Goal: Information Seeking & Learning: Learn about a topic

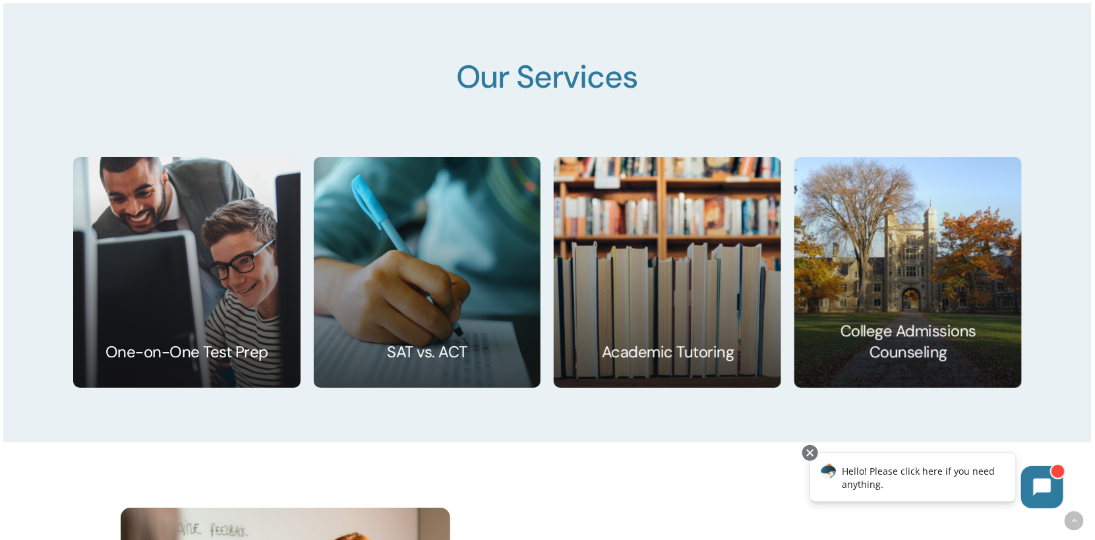
scroll to position [2110, 0]
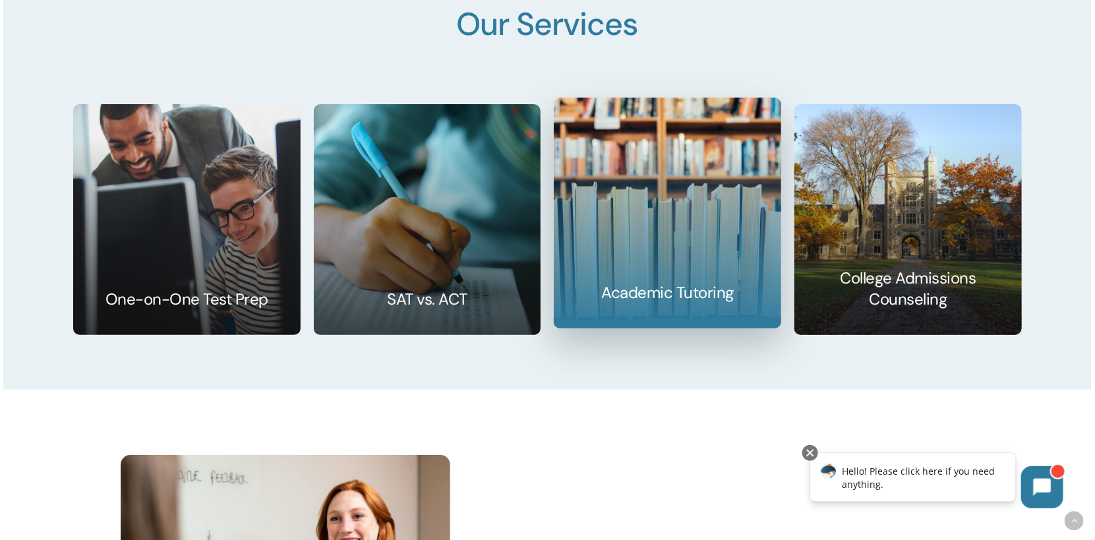
click at [635, 279] on link at bounding box center [667, 212] width 226 height 229
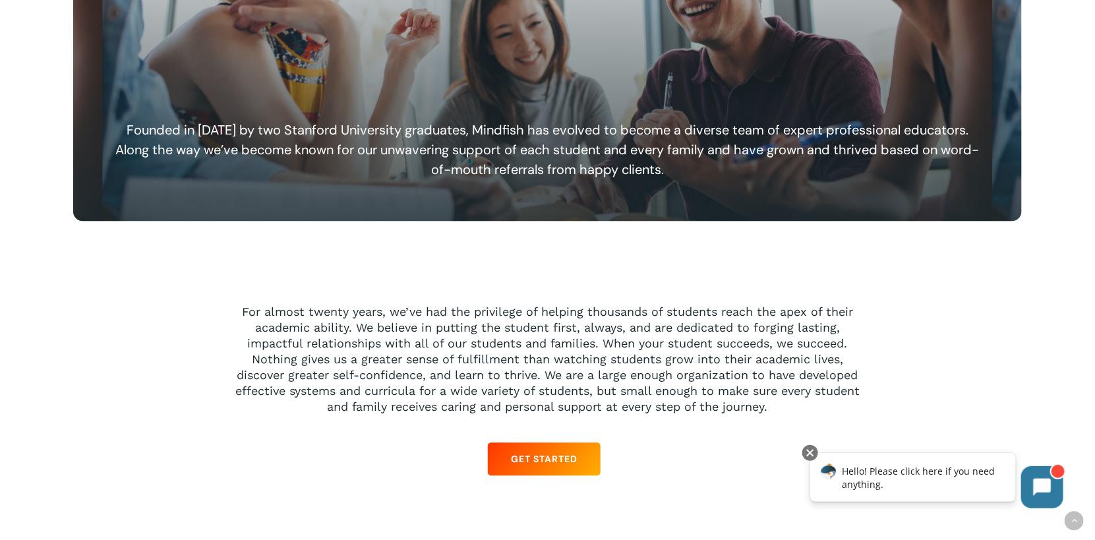
scroll to position [659, 0]
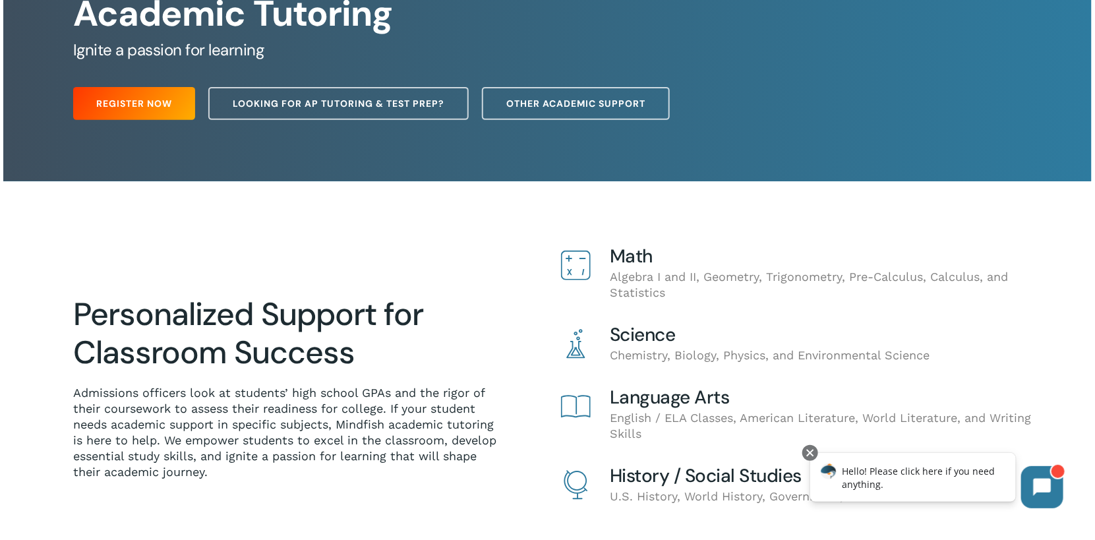
scroll to position [65, 0]
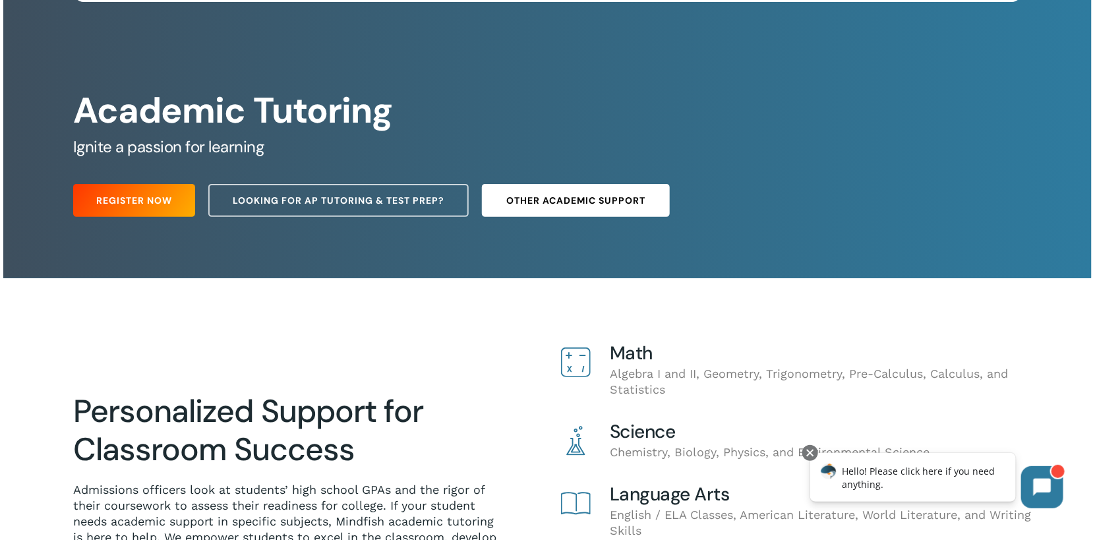
click at [535, 194] on span "Other Academic Support" at bounding box center [575, 200] width 139 height 13
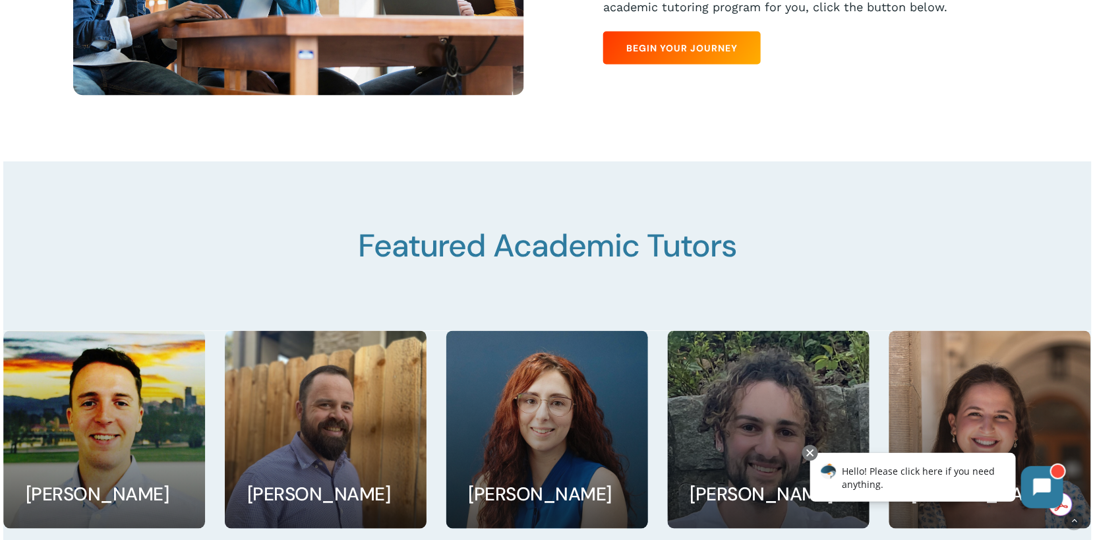
scroll to position [1055, 0]
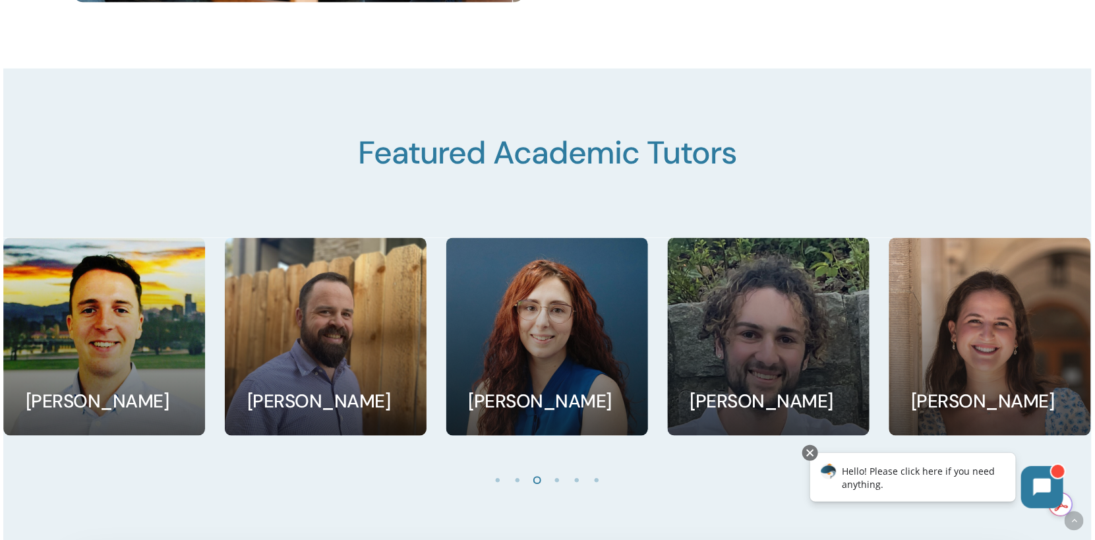
click at [517, 487] on li "Page dot 2" at bounding box center [518, 480] width 20 height 20
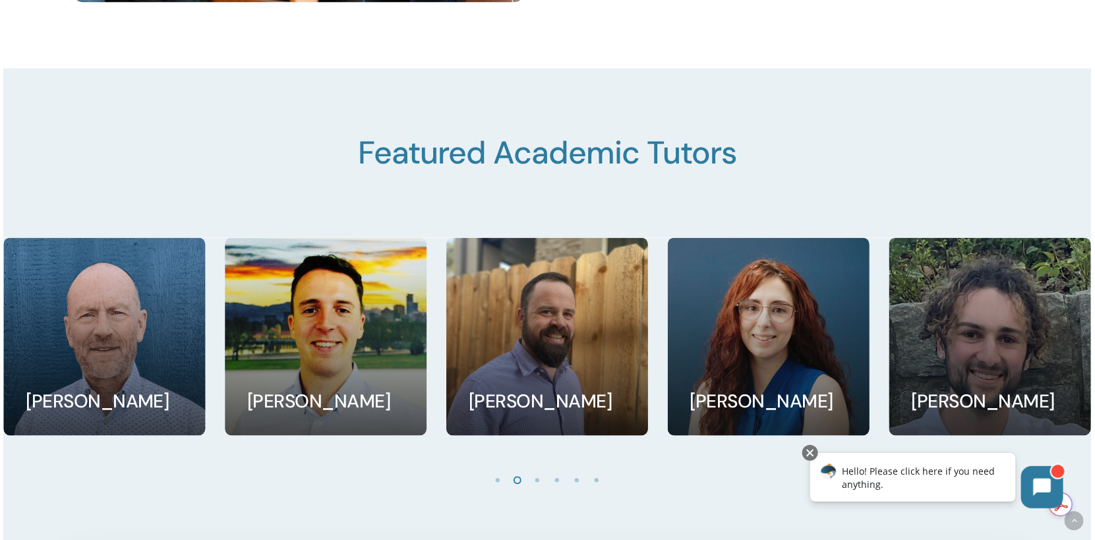
click at [488, 482] on li "Page dot 1" at bounding box center [498, 480] width 20 height 20
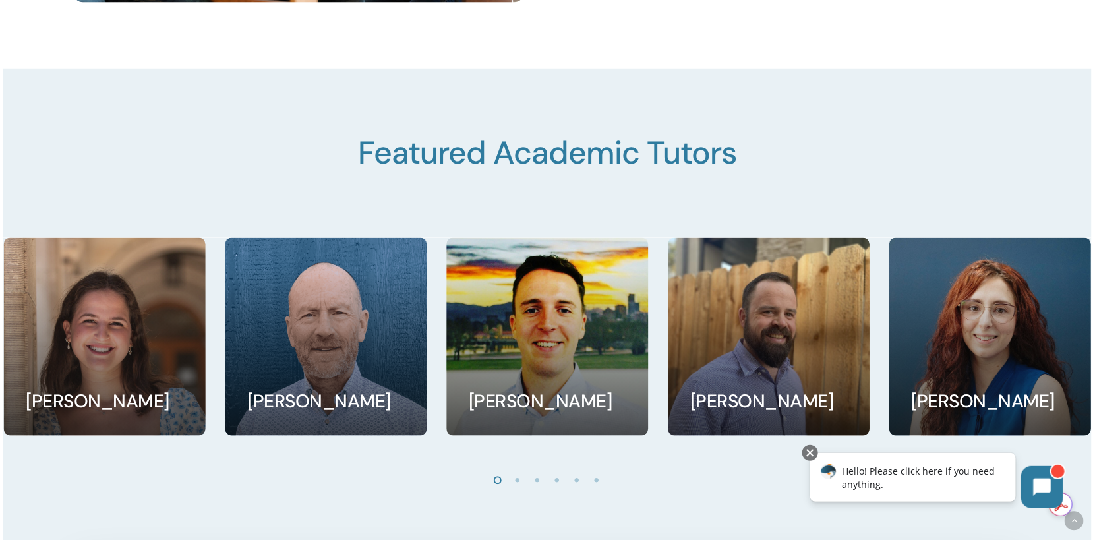
click at [560, 481] on li "Page dot 4" at bounding box center [558, 480] width 20 height 20
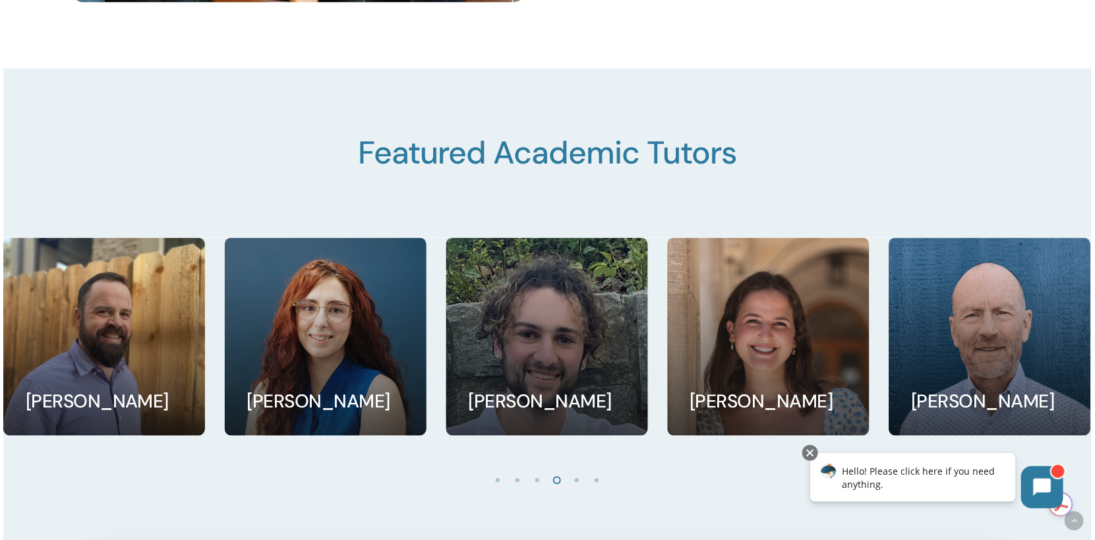
click at [577, 485] on li "Page dot 5" at bounding box center [578, 480] width 20 height 20
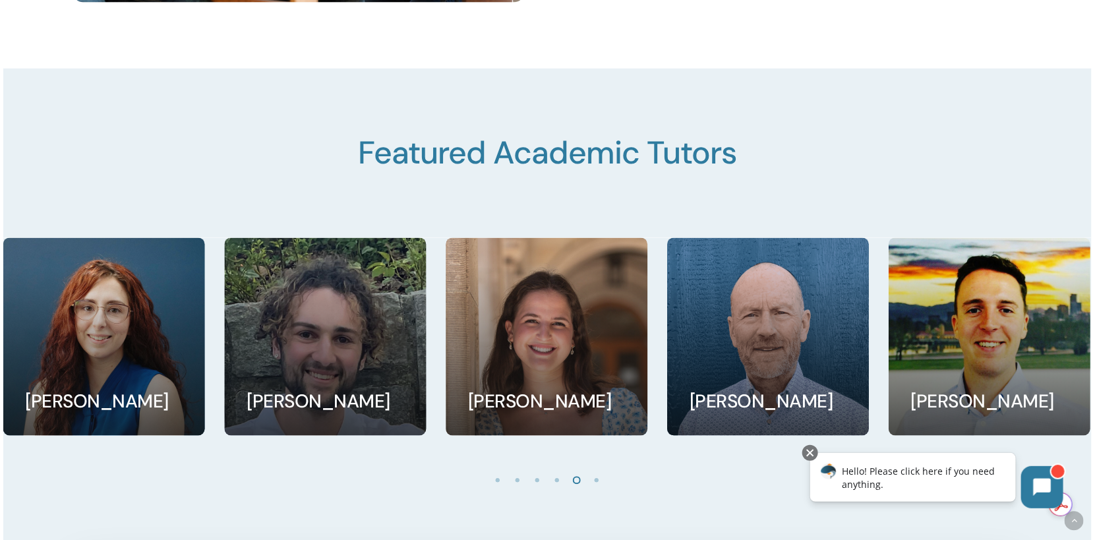
click at [597, 485] on li "Page dot 6" at bounding box center [597, 480] width 20 height 20
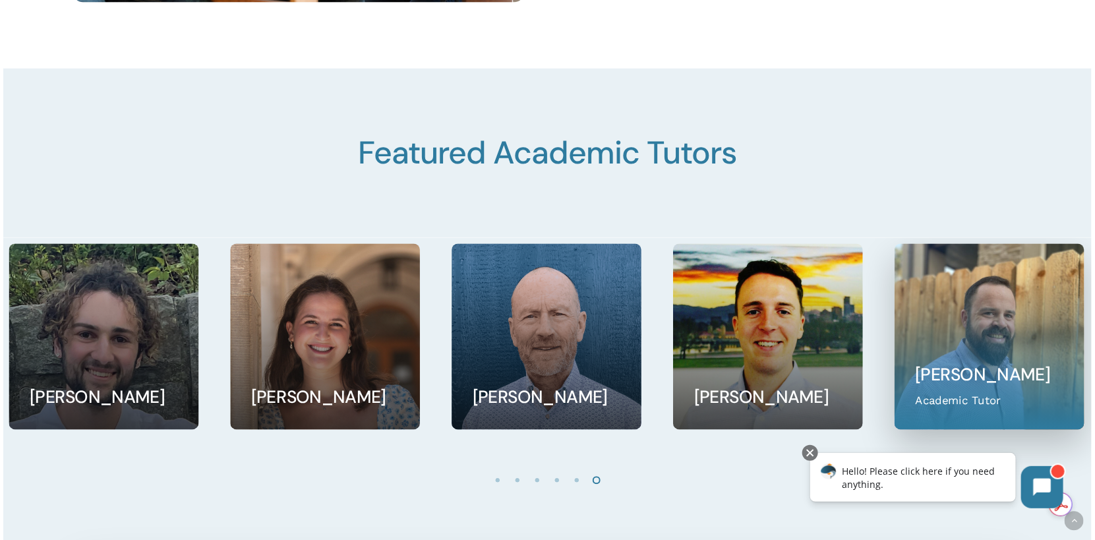
click at [995, 359] on link at bounding box center [989, 337] width 189 height 185
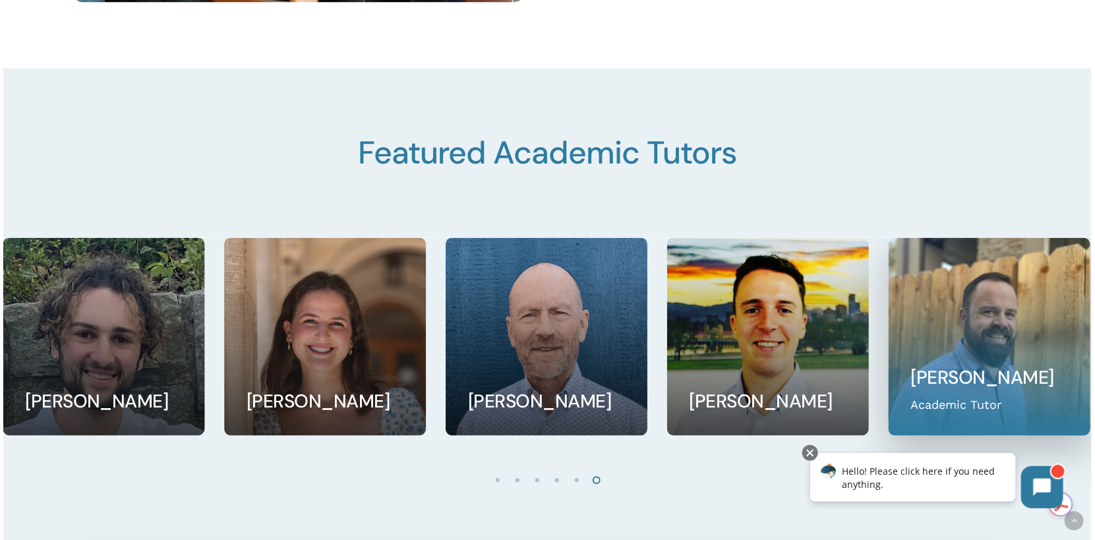
click at [951, 348] on link at bounding box center [989, 337] width 200 height 196
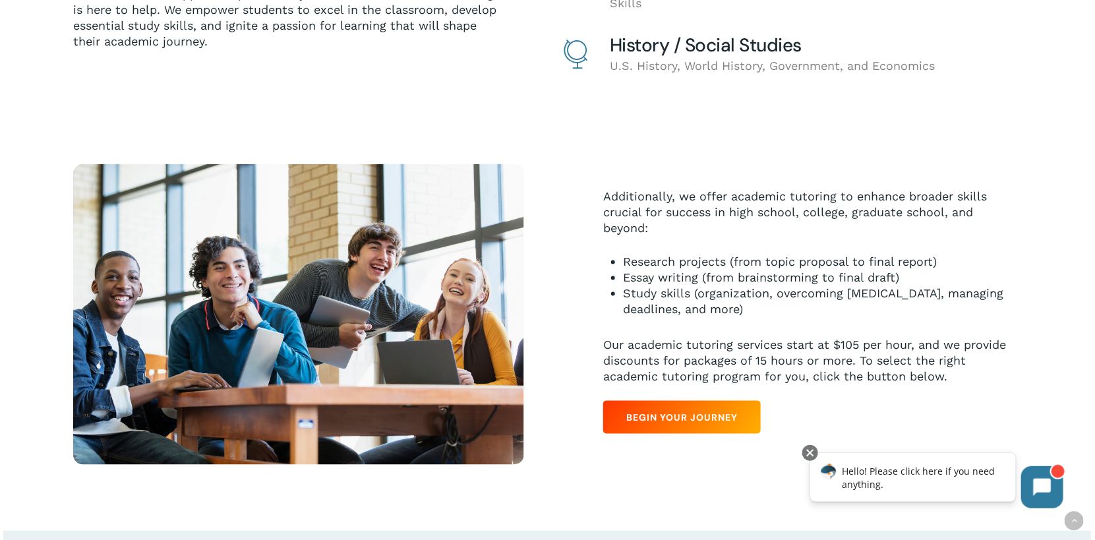
scroll to position [132, 0]
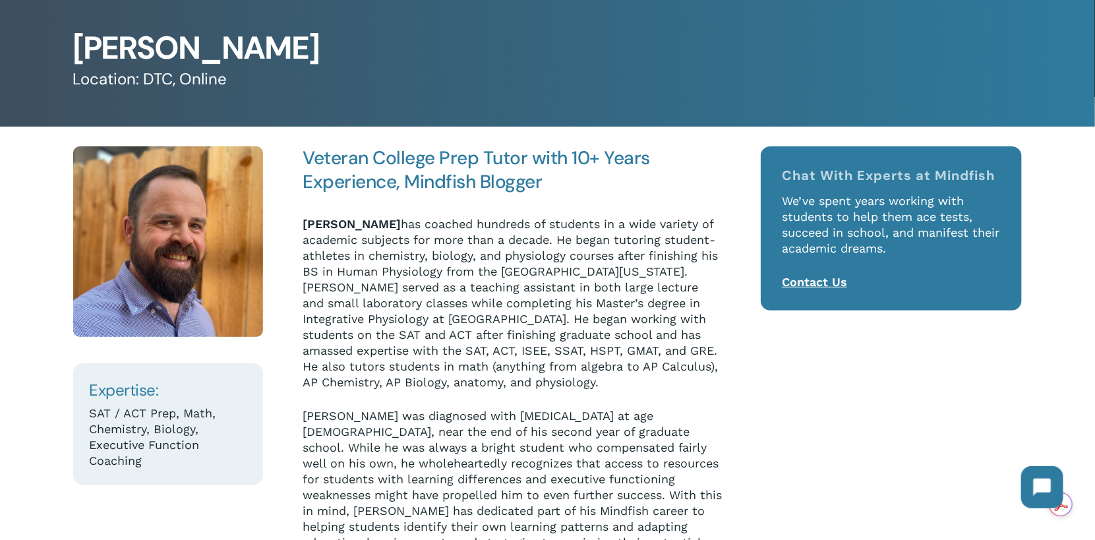
scroll to position [198, 0]
